Goal: Task Accomplishment & Management: Manage account settings

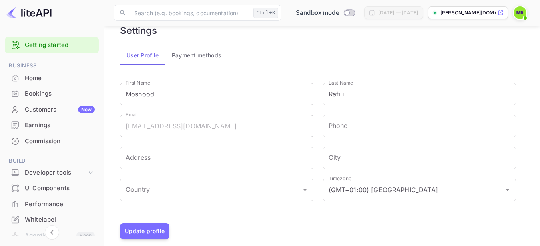
scroll to position [26, 0]
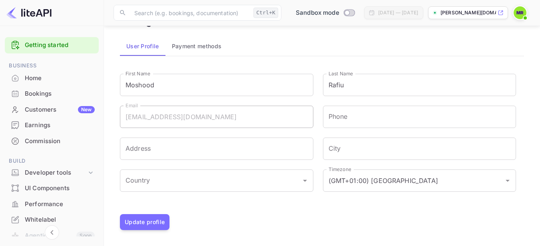
click at [254, 55] on div "User Profile Payment methods" at bounding box center [322, 46] width 404 height 19
click at [372, 88] on input "Rafiu" at bounding box center [419, 85] width 193 height 22
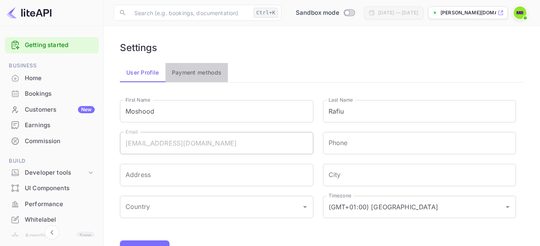
click at [195, 76] on button "Payment methods" at bounding box center [196, 72] width 63 height 19
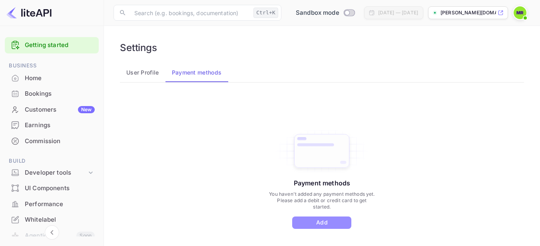
click at [322, 226] on button "Add" at bounding box center [321, 223] width 59 height 12
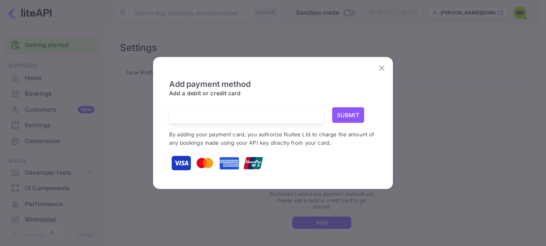
click at [228, 109] on div at bounding box center [249, 115] width 147 height 16
drag, startPoint x: 429, startPoint y: 18, endPoint x: 207, endPoint y: 32, distance: 222.5
click at [207, 32] on div "Add payment method Add a debit or credit card Submit By adding your payment car…" at bounding box center [273, 123] width 546 height 246
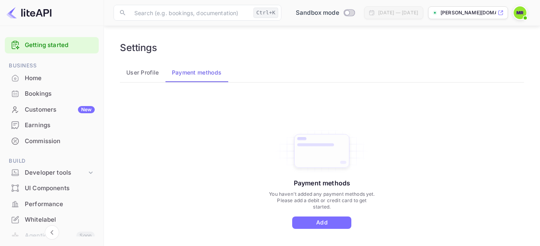
scroll to position [59, 0]
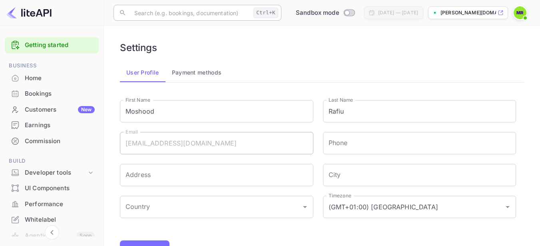
click at [198, 13] on input "text" at bounding box center [189, 13] width 121 height 16
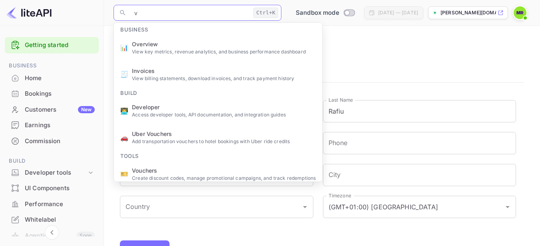
type input "v"
click at [426, 64] on div "User Profile Payment methods" at bounding box center [322, 72] width 404 height 19
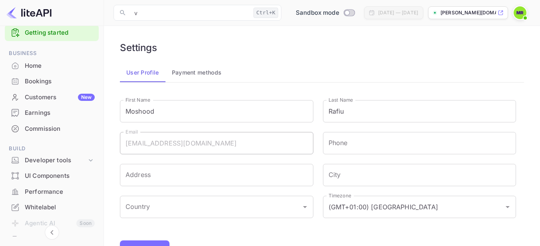
scroll to position [6, 0]
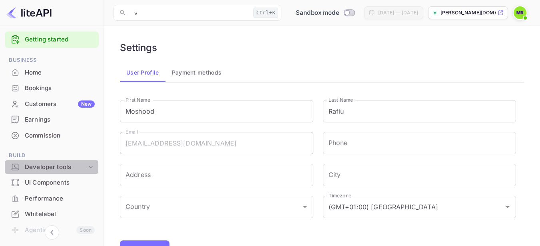
click at [48, 167] on div "Developer tools" at bounding box center [56, 167] width 62 height 9
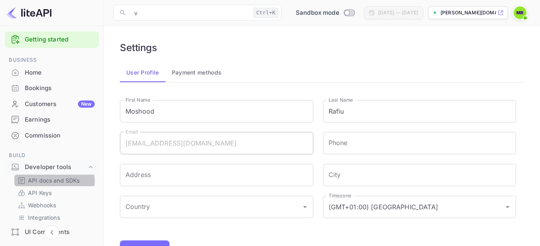
click at [44, 182] on p "API docs and SDKs" at bounding box center [54, 181] width 52 height 8
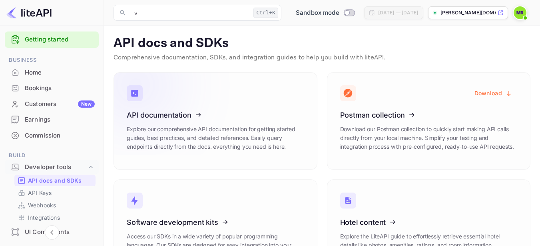
click at [184, 101] on icon at bounding box center [176, 114] width 124 height 82
